Goal: Learn about a topic

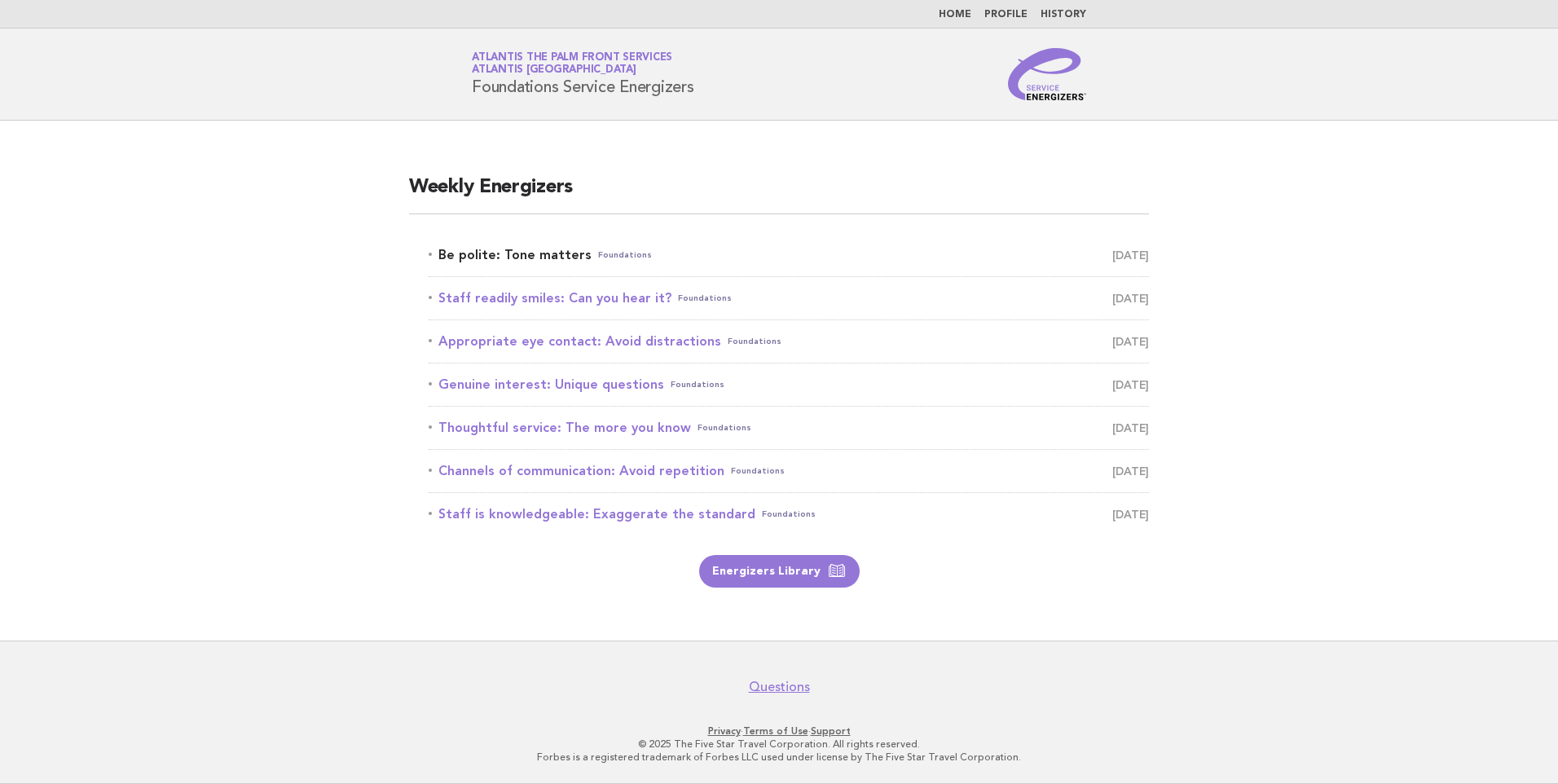
click at [534, 258] on link "Be polite: Tone matters Foundations September 20" at bounding box center [788, 254] width 720 height 23
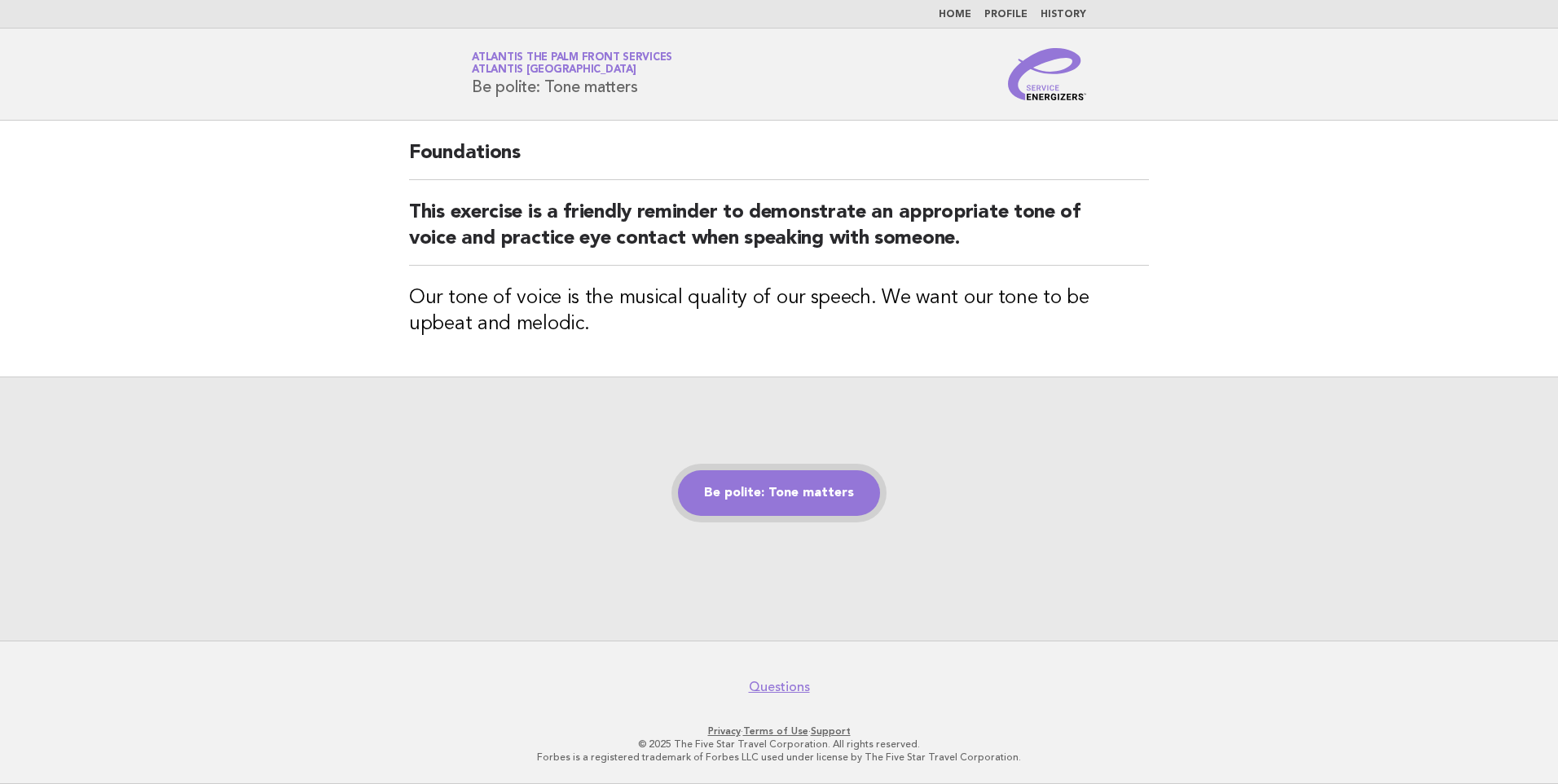
click at [767, 489] on link "Be polite: Tone matters" at bounding box center [779, 493] width 203 height 46
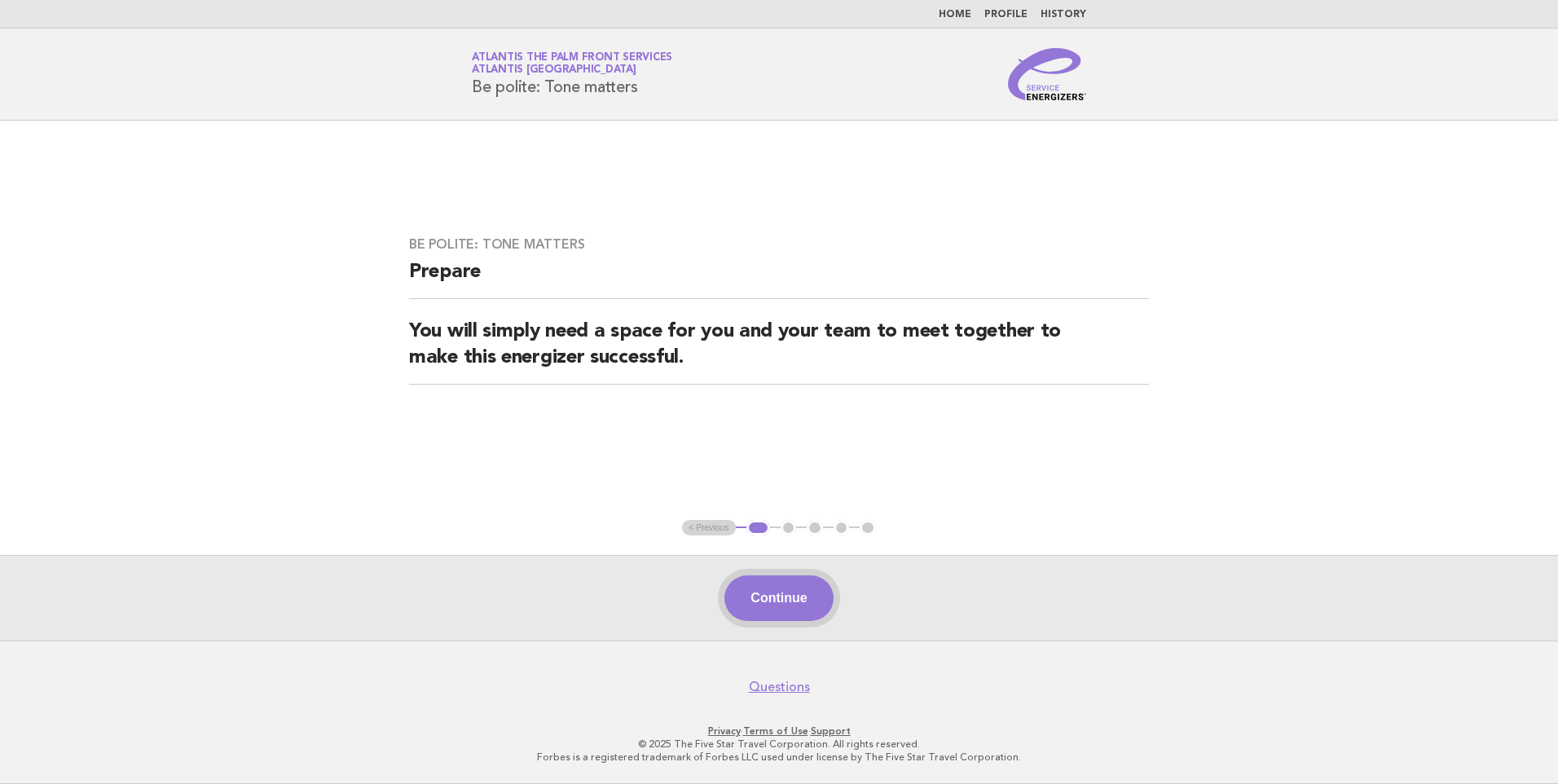
click at [792, 586] on button "Continue" at bounding box center [779, 597] width 108 height 46
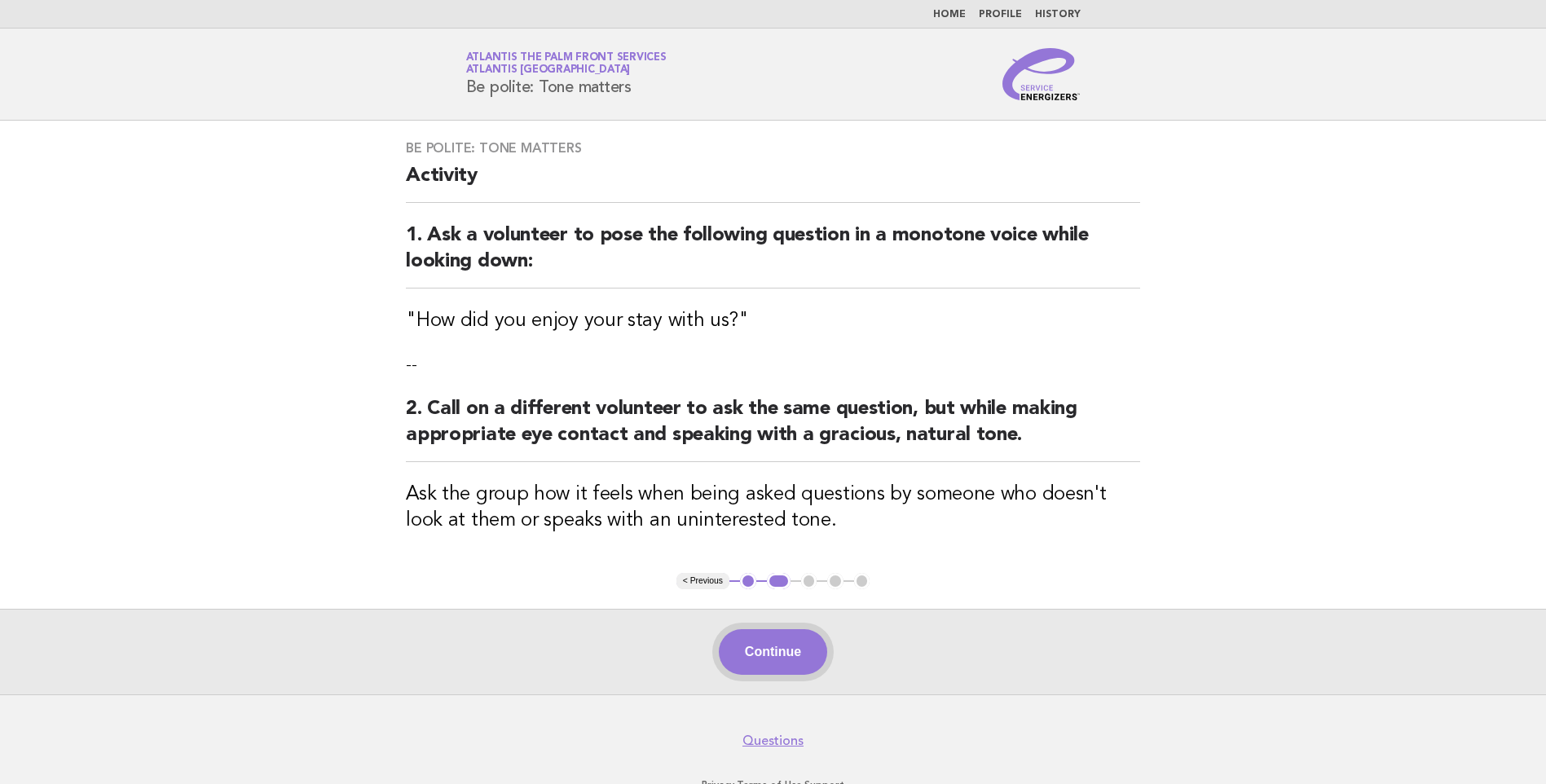
click at [774, 649] on button "Continue" at bounding box center [773, 652] width 108 height 46
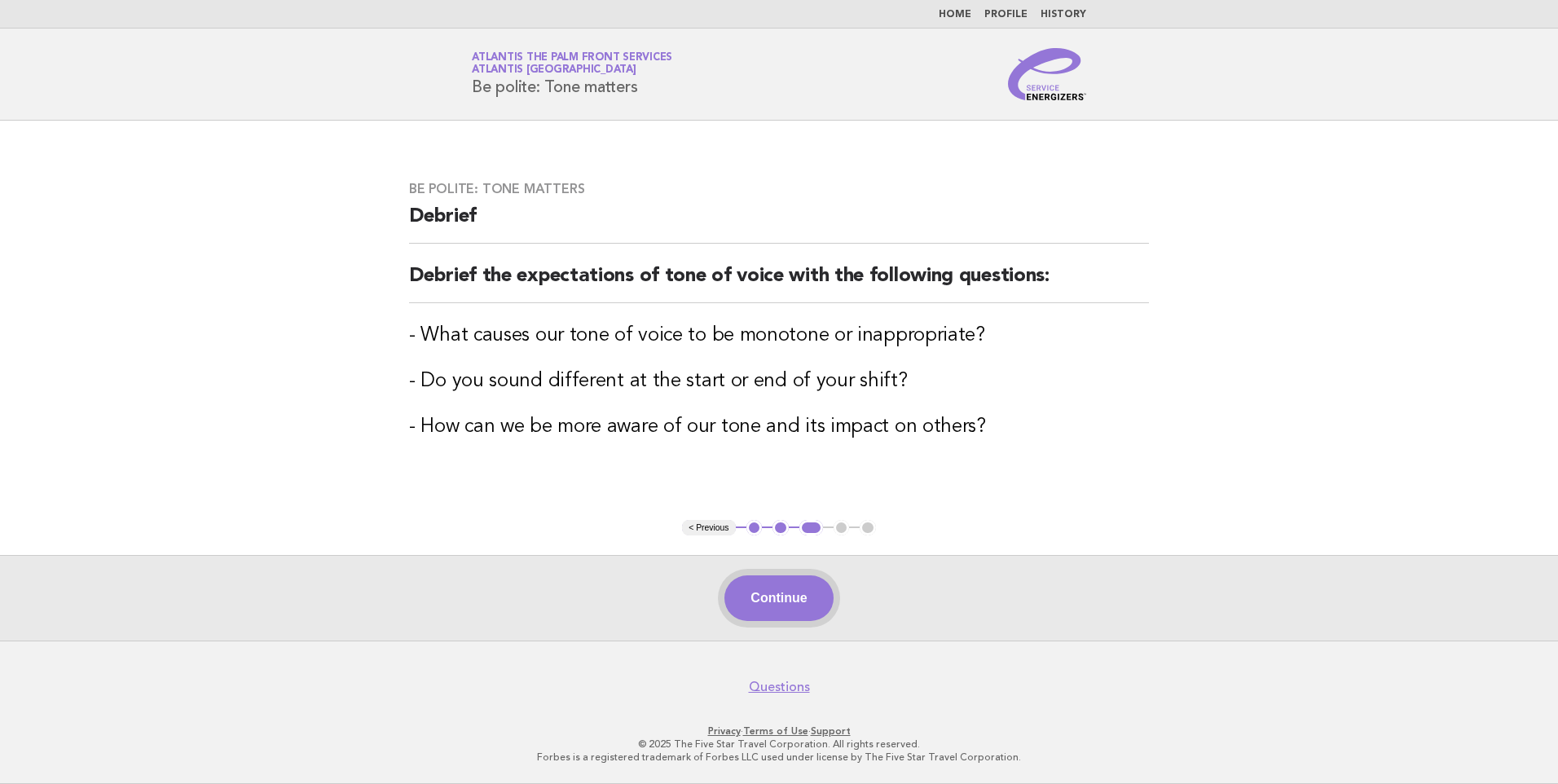
click at [779, 591] on button "Continue" at bounding box center [779, 597] width 108 height 46
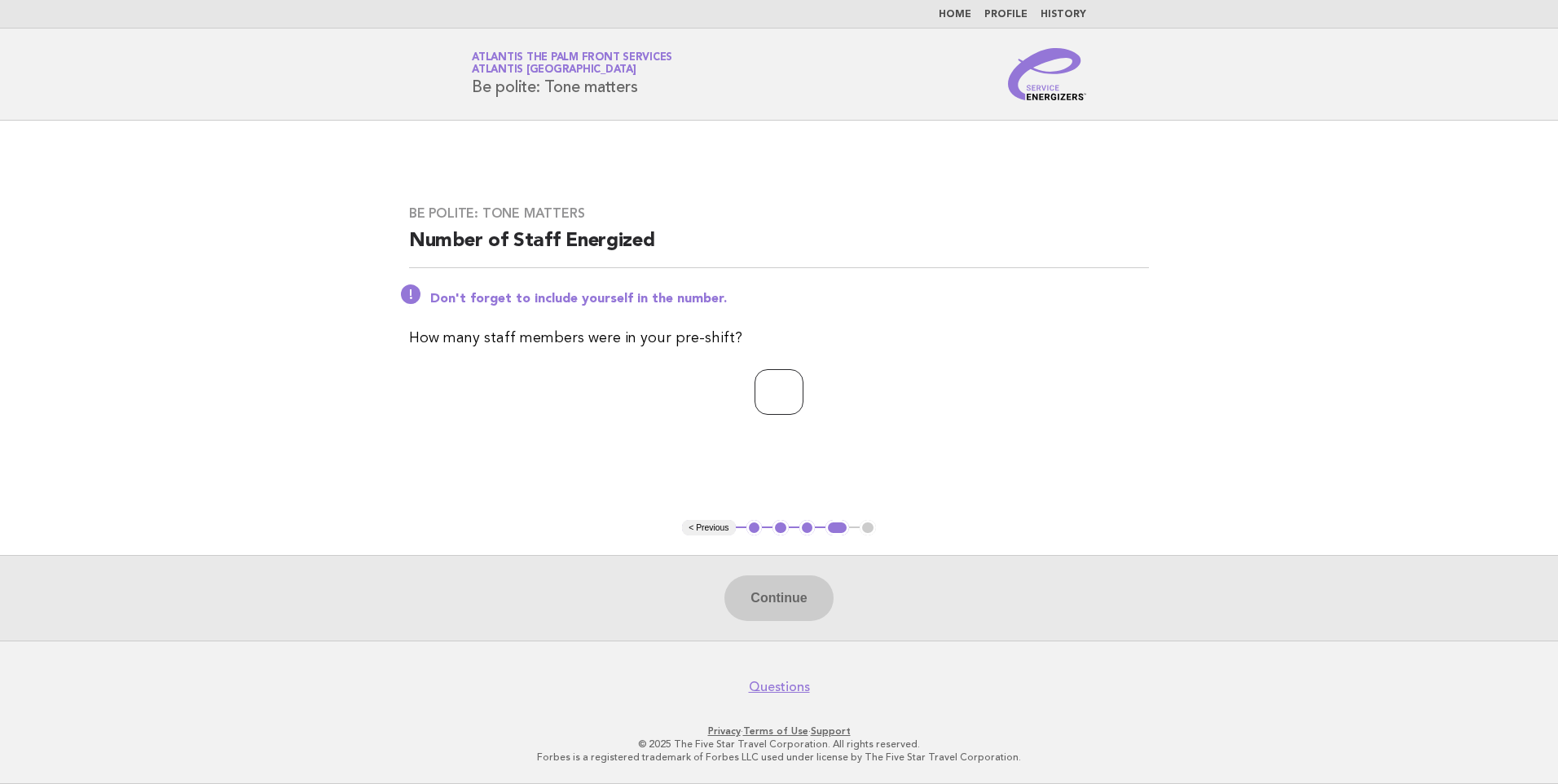
type input "*"
click at [803, 399] on input "*" at bounding box center [779, 392] width 49 height 46
type input "*"
click at [806, 599] on button "Continue" at bounding box center [779, 597] width 108 height 46
